Goal: Complete application form

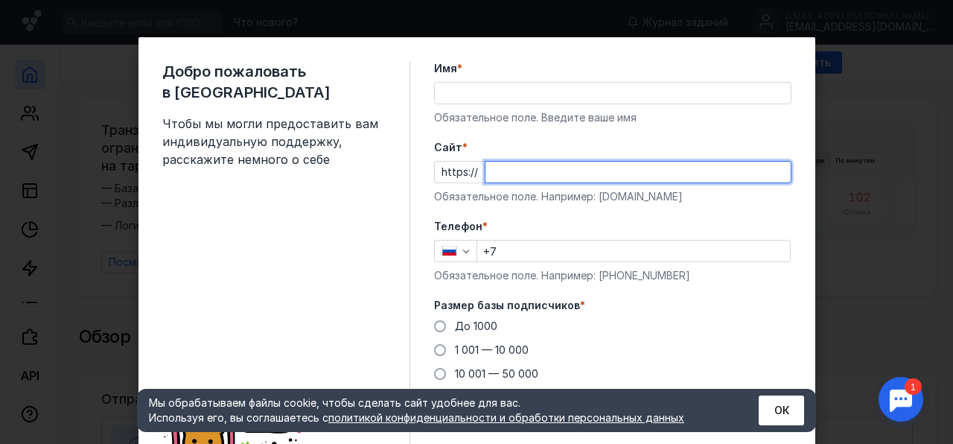
click at [679, 181] on input "Cайт *" at bounding box center [637, 171] width 305 height 21
type input "t"
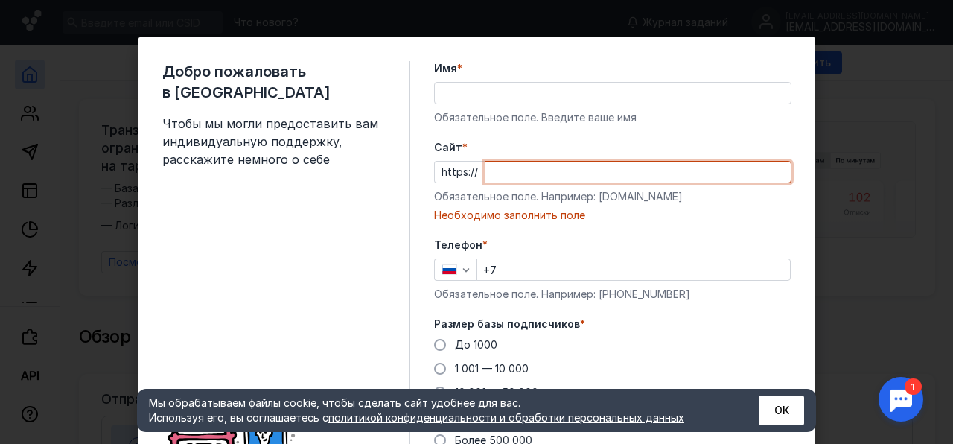
paste input "@pechatschool_bot"
click at [491, 173] on input "@pechatschool_bot" at bounding box center [637, 171] width 305 height 21
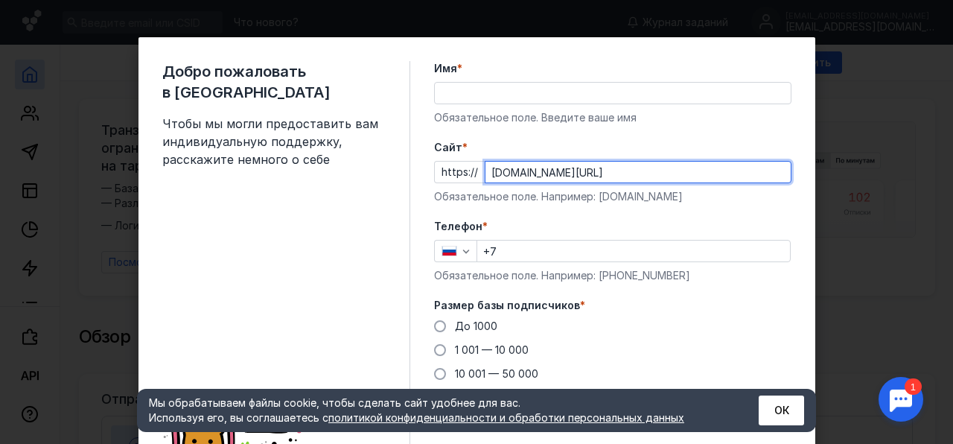
click at [615, 170] on input "[DOMAIN_NAME][URL]" at bounding box center [637, 171] width 305 height 21
type input "[DOMAIN_NAME][URL]"
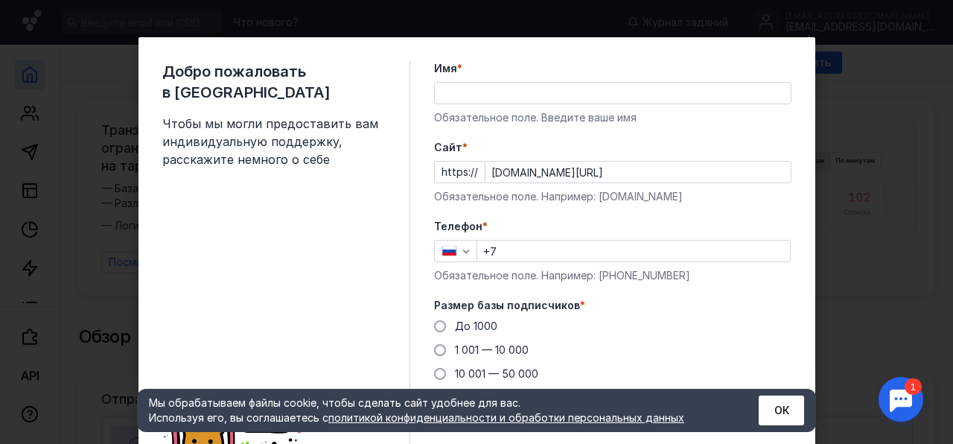
click at [537, 77] on div "Имя * Обязательное поле. Введите ваше имя" at bounding box center [612, 93] width 357 height 64
click at [539, 81] on div "Имя * Обязательное поле. Введите ваше имя" at bounding box center [612, 93] width 357 height 64
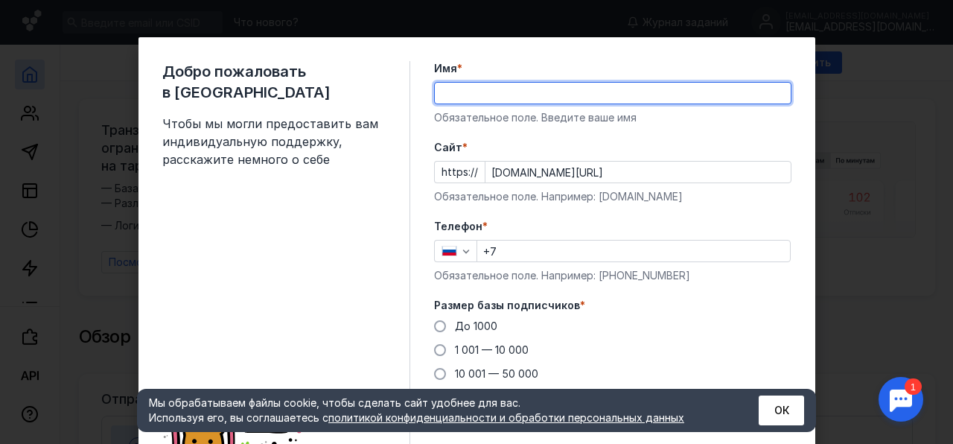
click at [540, 86] on input "Имя *" at bounding box center [613, 93] width 356 height 21
type input "Чел"
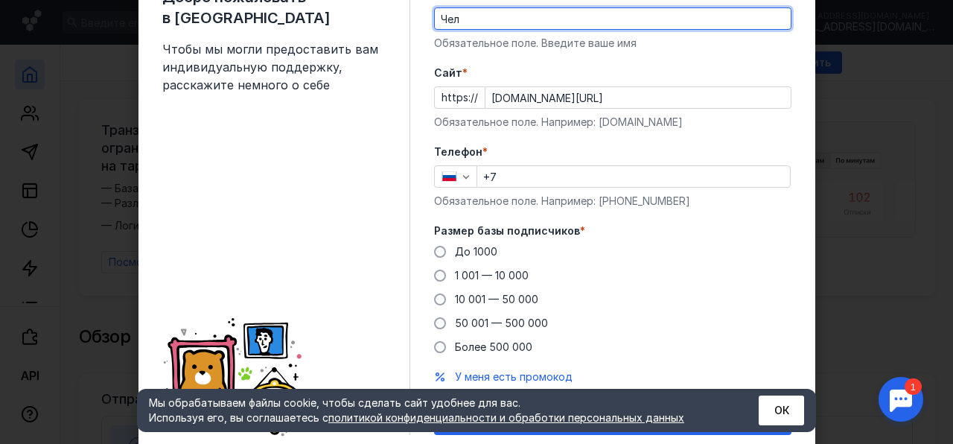
click at [589, 174] on input "+7" at bounding box center [633, 176] width 313 height 21
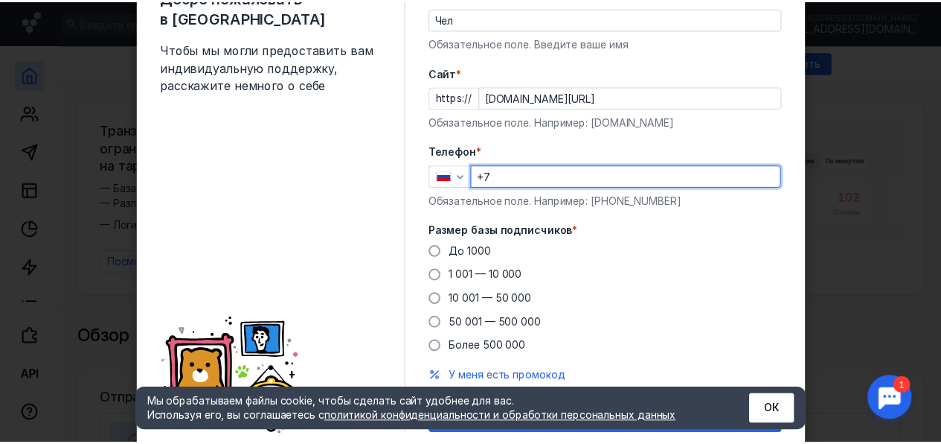
scroll to position [127, 0]
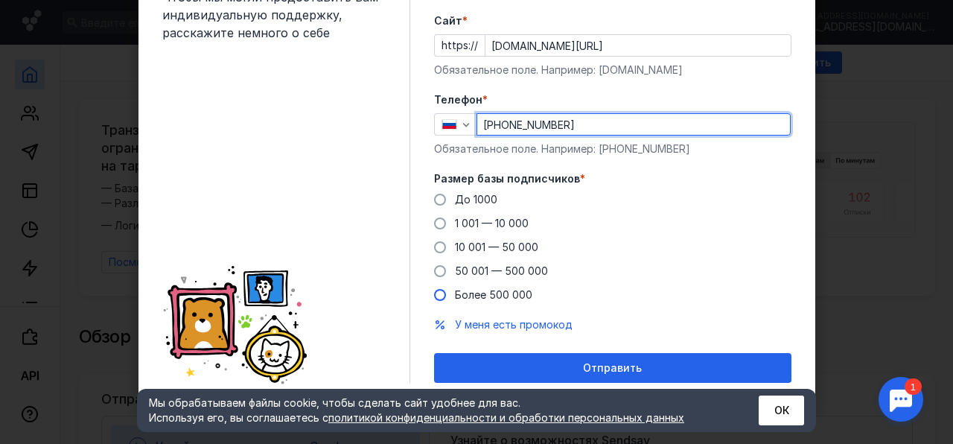
type input "[PHONE_NUMBER]"
click at [465, 288] on span "Более 500 000" at bounding box center [493, 294] width 77 height 13
click at [0, 0] on input "Более 500 000" at bounding box center [0, 0] width 0 height 0
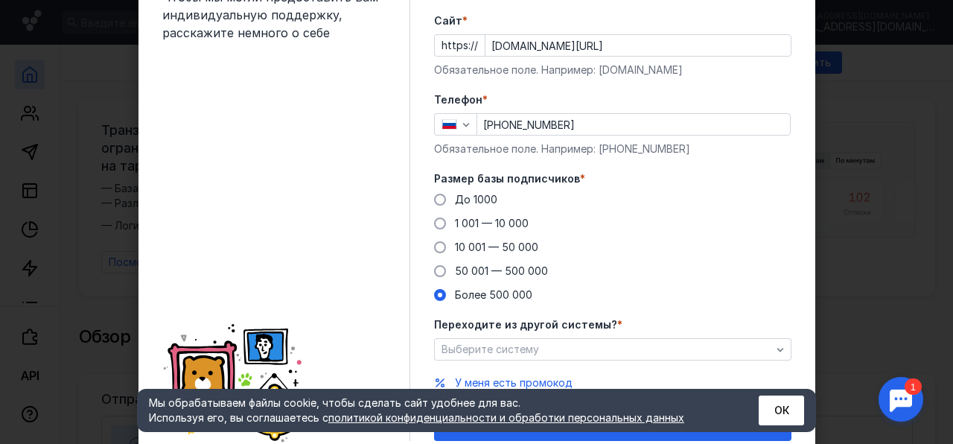
click at [477, 207] on div "До [DATE] 1 001 — 10 000 10 001 — 50 000 50 001 — 500 000 Более 500 000" at bounding box center [612, 247] width 357 height 110
click at [481, 201] on span "До 1000" at bounding box center [476, 199] width 42 height 13
click at [0, 0] on input "До 1000" at bounding box center [0, 0] width 0 height 0
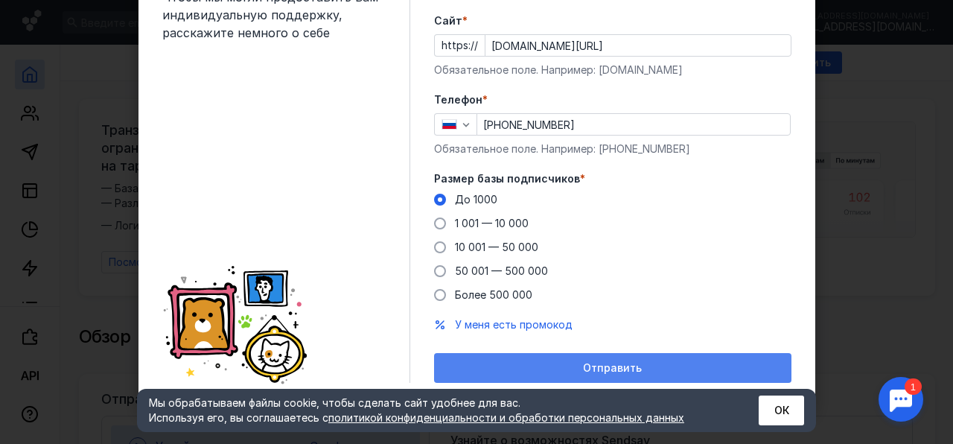
click at [516, 378] on div "Отправить" at bounding box center [612, 368] width 357 height 30
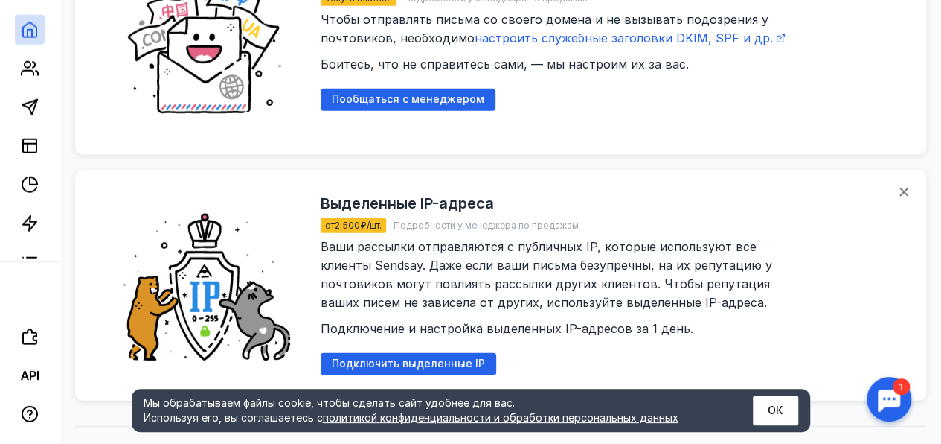
scroll to position [2039, 0]
